Goal: Task Accomplishment & Management: Use online tool/utility

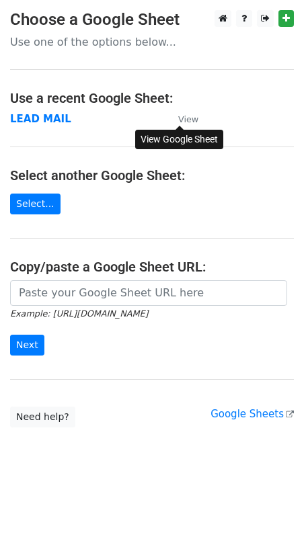
click at [189, 120] on small "View" at bounding box center [188, 119] width 20 height 10
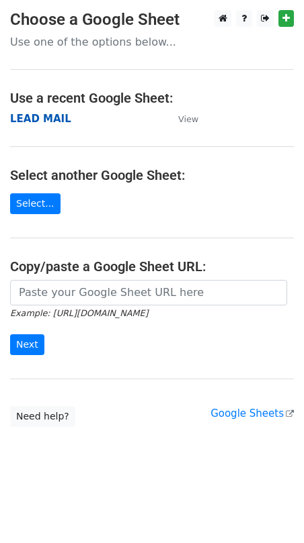
click at [42, 117] on strong "LEAD MAIL" at bounding box center [40, 119] width 61 height 12
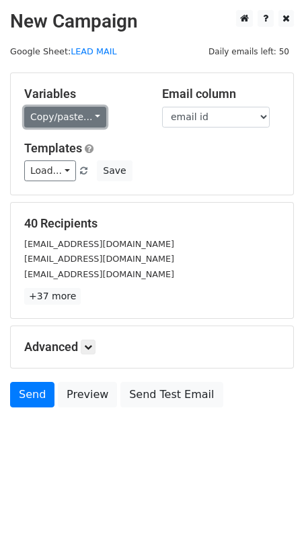
click at [82, 118] on link "Copy/paste..." at bounding box center [65, 117] width 82 height 21
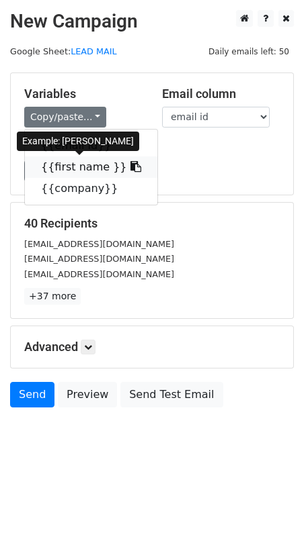
click at [80, 171] on link "{{first name }}" at bounding box center [91, 166] width 132 height 21
